Goal: Transaction & Acquisition: Purchase product/service

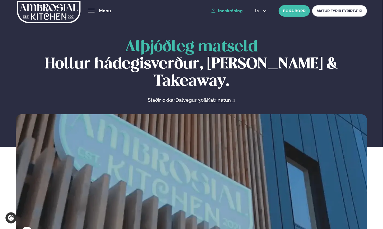
click at [233, 10] on link "Innskráning" at bounding box center [226, 10] width 31 height 5
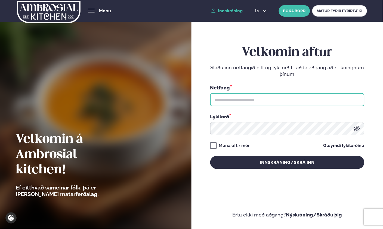
type input "**********"
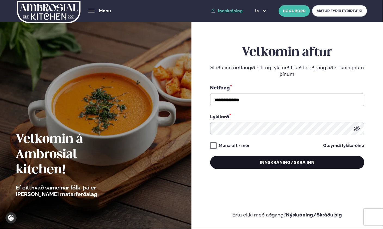
click at [254, 159] on button "Innskráning/Skrá inn" at bounding box center [287, 162] width 154 height 13
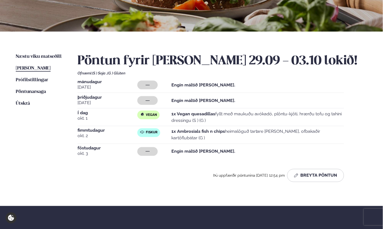
scroll to position [91, 0]
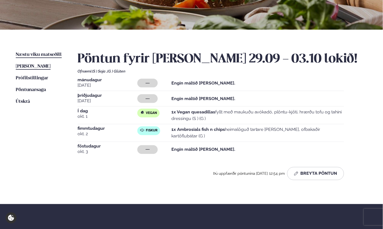
click at [46, 51] on link "Næstu [PERSON_NAME] matseðill Næsta vika" at bounding box center [39, 54] width 46 height 7
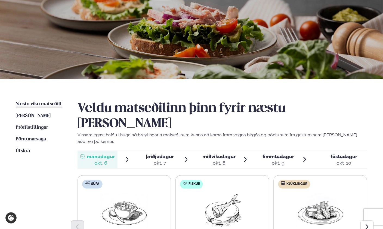
scroll to position [91, 0]
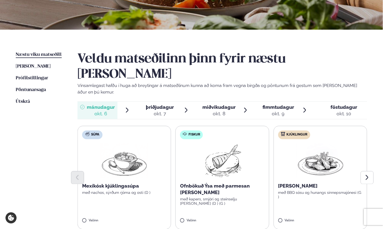
click at [143, 104] on div at bounding box center [142, 110] width 4 height 13
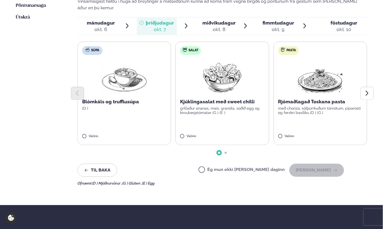
scroll to position [181, 0]
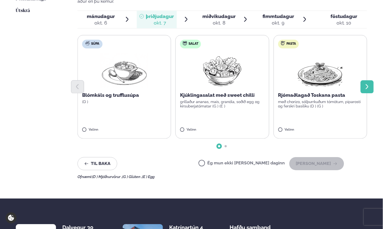
click at [369, 84] on icon "Next slide" at bounding box center [367, 87] width 7 height 7
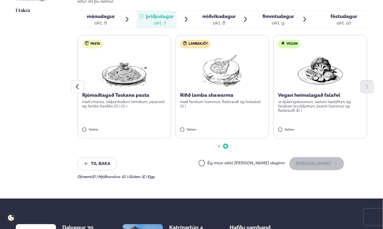
click at [330, 63] on img at bounding box center [321, 70] width 48 height 35
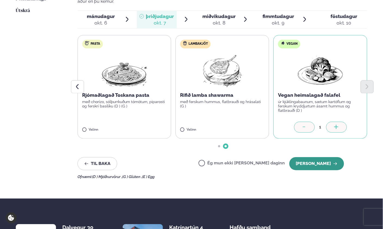
click at [322, 157] on button "[PERSON_NAME]" at bounding box center [316, 163] width 55 height 13
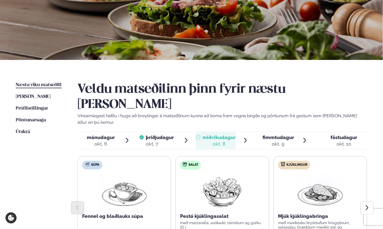
click at [154, 134] on span "þriðjudagur" at bounding box center [160, 137] width 28 height 6
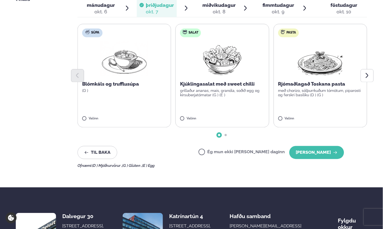
scroll to position [242, 0]
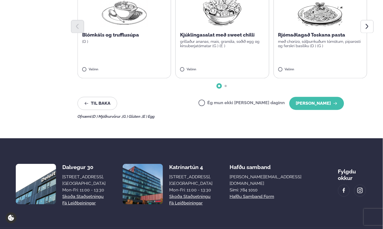
click at [227, 100] on label "Ég mun ekki [PERSON_NAME] daginn" at bounding box center [242, 103] width 87 height 6
click at [310, 97] on button "[PERSON_NAME]" at bounding box center [316, 103] width 55 height 13
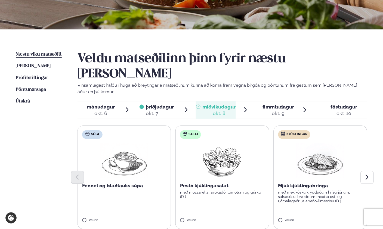
scroll to position [91, 0]
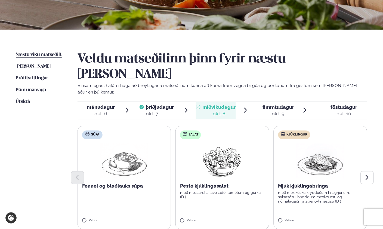
click at [225, 104] on span "miðvikudagur" at bounding box center [219, 107] width 33 height 6
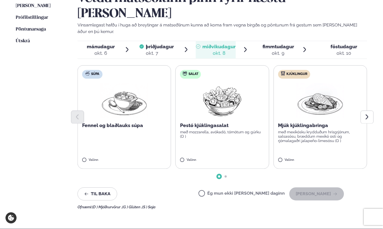
click at [309, 110] on div at bounding box center [223, 116] width 290 height 13
click at [303, 130] on p "með mexíkósku krydduðum hrísgrjónum, salsasósu, bræddum mexíkó osti og rjómalag…" at bounding box center [320, 136] width 84 height 13
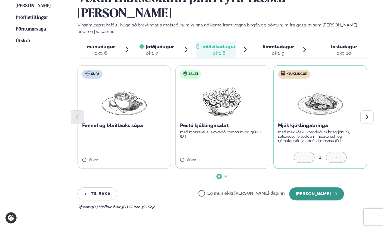
click at [314, 187] on button "[PERSON_NAME]" at bounding box center [316, 193] width 55 height 13
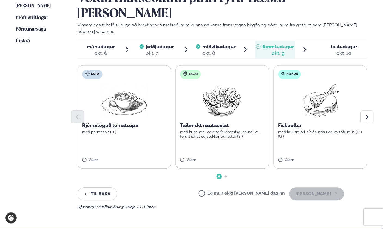
click at [211, 44] on span "miðvikudagur" at bounding box center [219, 47] width 33 height 6
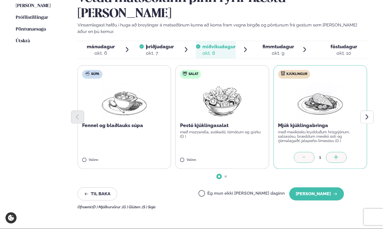
click at [158, 44] on span "þriðjudagur" at bounding box center [160, 47] width 28 height 6
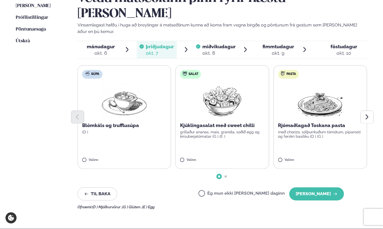
click at [228, 44] on span "miðvikudagur" at bounding box center [219, 47] width 33 height 6
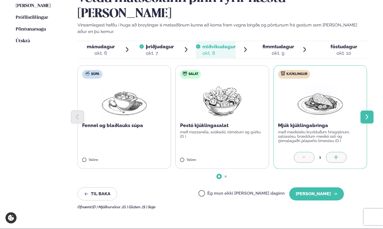
click at [368, 114] on icon "Next slide" at bounding box center [367, 117] width 7 height 7
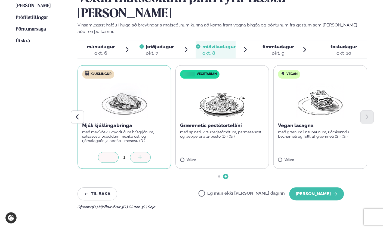
click at [289, 41] on span "fimmtudagur fim. [DATE]" at bounding box center [275, 49] width 40 height 17
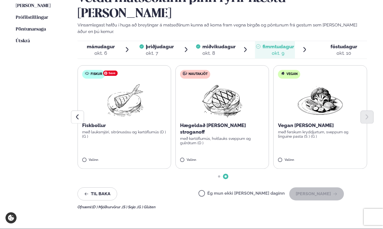
click at [126, 90] on img at bounding box center [124, 100] width 48 height 35
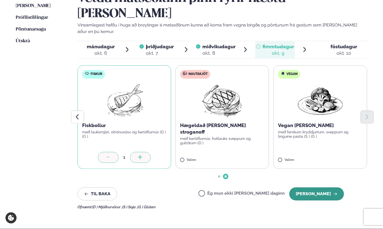
click at [323, 187] on button "[PERSON_NAME]" at bounding box center [316, 193] width 55 height 13
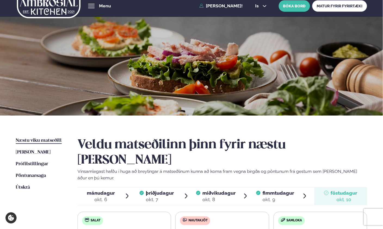
scroll to position [0, 0]
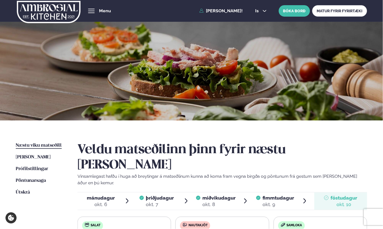
click at [29, 145] on span "Næstu viku matseðill" at bounding box center [39, 145] width 46 height 5
click at [30, 155] on span "[PERSON_NAME]" at bounding box center [33, 157] width 35 height 5
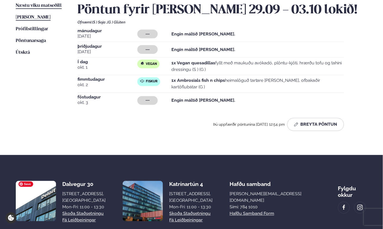
scroll to position [113, 0]
